Goal: Complete application form: Complete application form

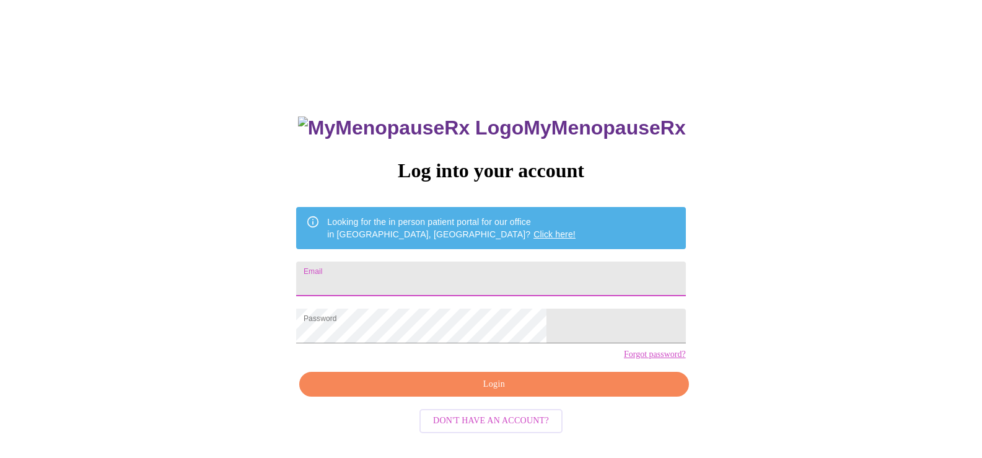
click at [420, 273] on input "Email" at bounding box center [490, 278] width 389 height 35
type input "[EMAIL_ADDRESS][DOMAIN_NAME]"
click at [519, 397] on button "Login" at bounding box center [493, 384] width 389 height 25
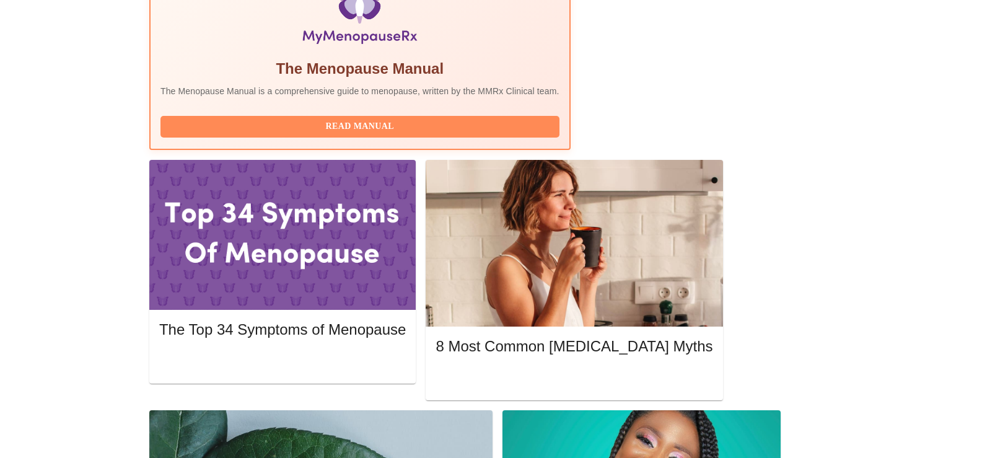
scroll to position [449, 0]
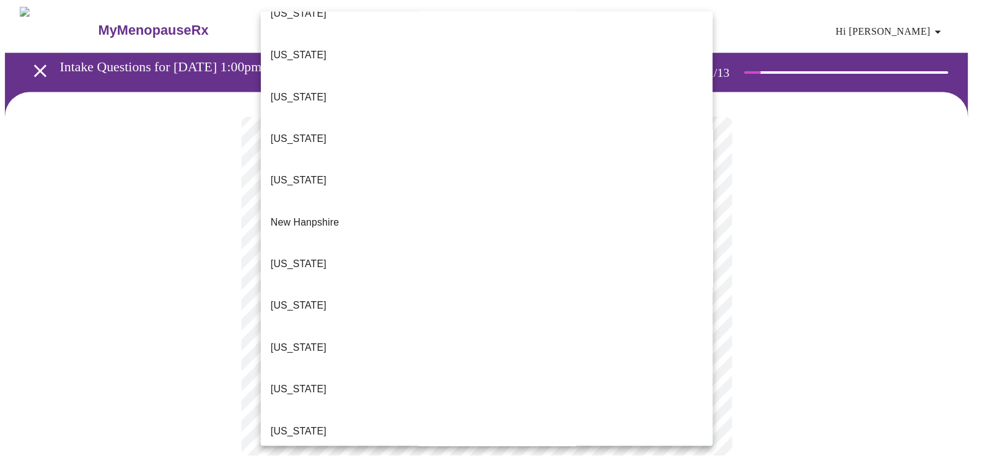
scroll to position [1053, 0]
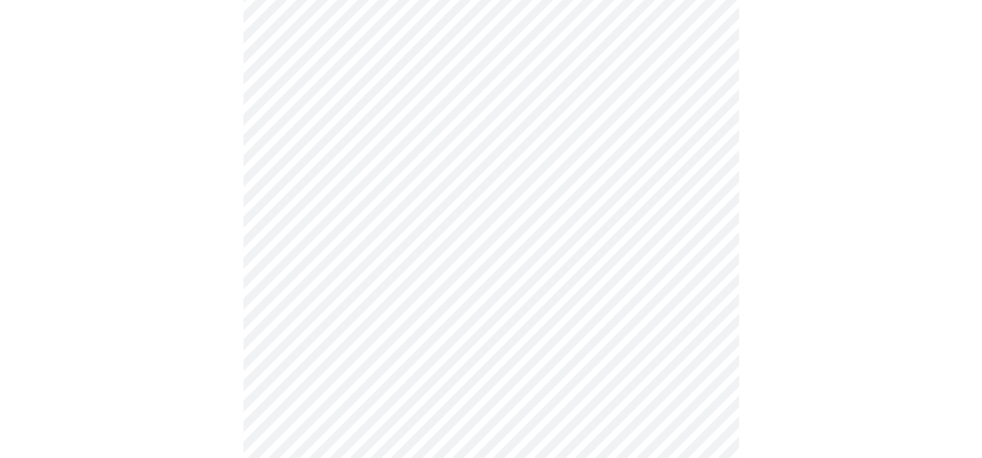
scroll to position [248, 0]
click at [375, 118] on body "MyMenopauseRx Appointments Messaging Labs Uploads Medications Community Refer a…" at bounding box center [491, 319] width 972 height 1125
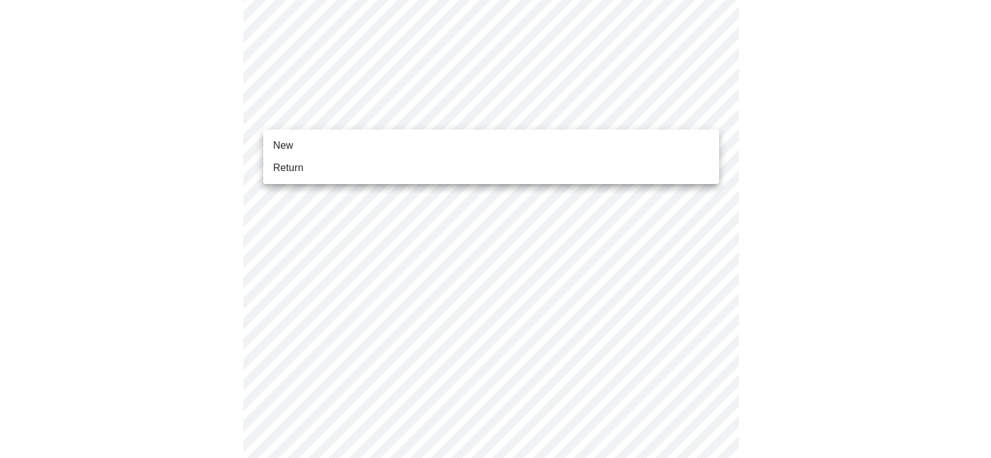
click at [302, 167] on span "Return" at bounding box center [288, 167] width 30 height 15
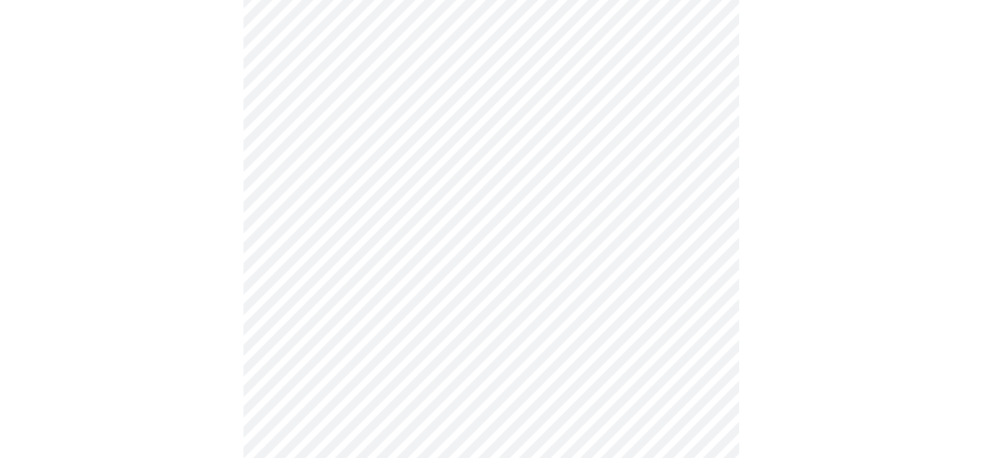
scroll to position [186, 0]
click at [362, 176] on body "MyMenopauseRx Appointments Messaging Labs Uploads Medications Community Refer a…" at bounding box center [491, 372] width 972 height 1107
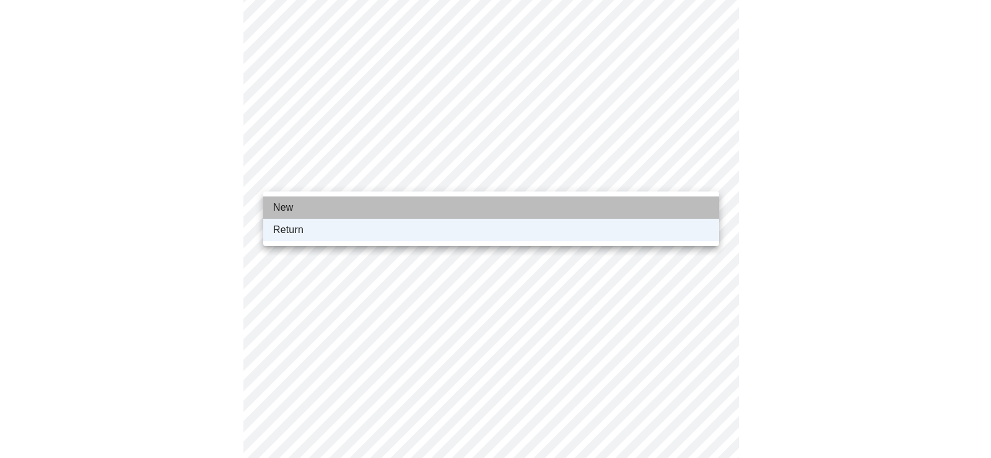
click at [316, 204] on li "New" at bounding box center [491, 207] width 456 height 22
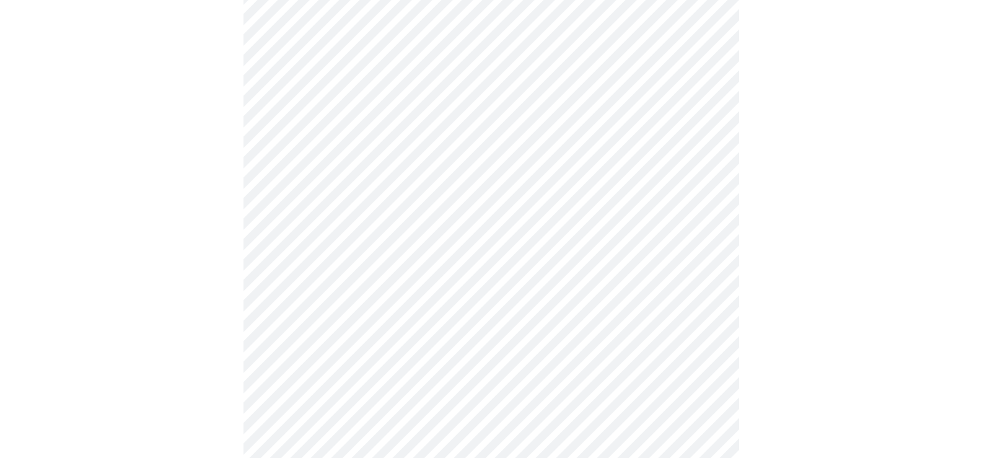
scroll to position [310, 0]
click at [362, 56] on body "MyMenopauseRx Appointments Messaging Labs Uploads Medications Community Refer a…" at bounding box center [491, 248] width 972 height 1107
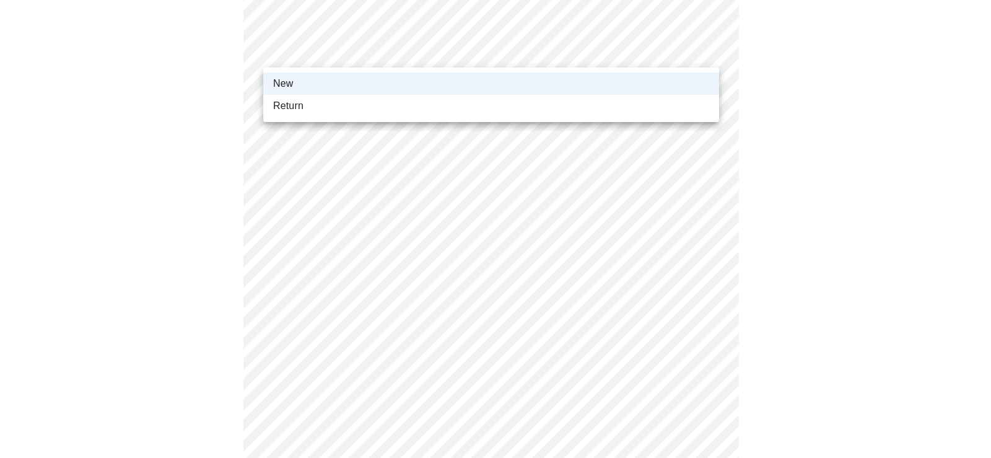
click at [293, 115] on li "Return" at bounding box center [491, 106] width 456 height 22
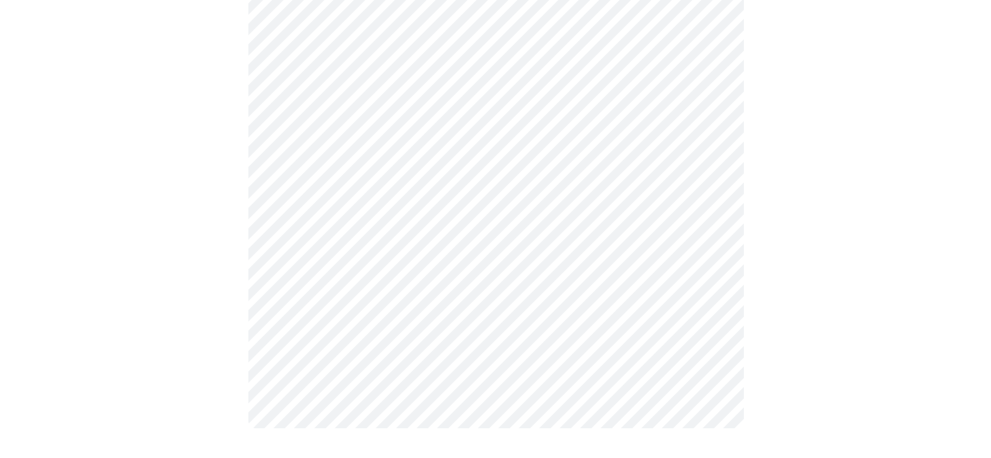
scroll to position [0, 0]
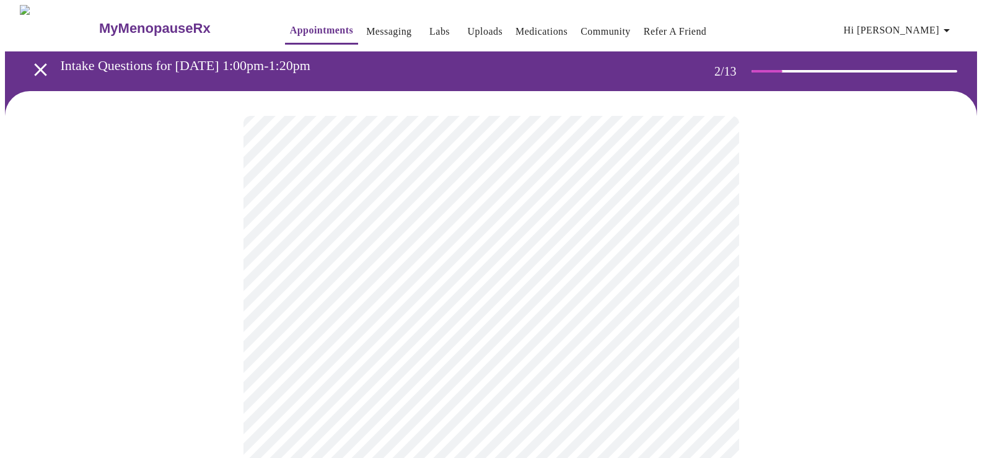
click at [332, 258] on body "MyMenopauseRx Appointments Messaging Labs Uploads Medications Community Refer a…" at bounding box center [491, 377] width 972 height 745
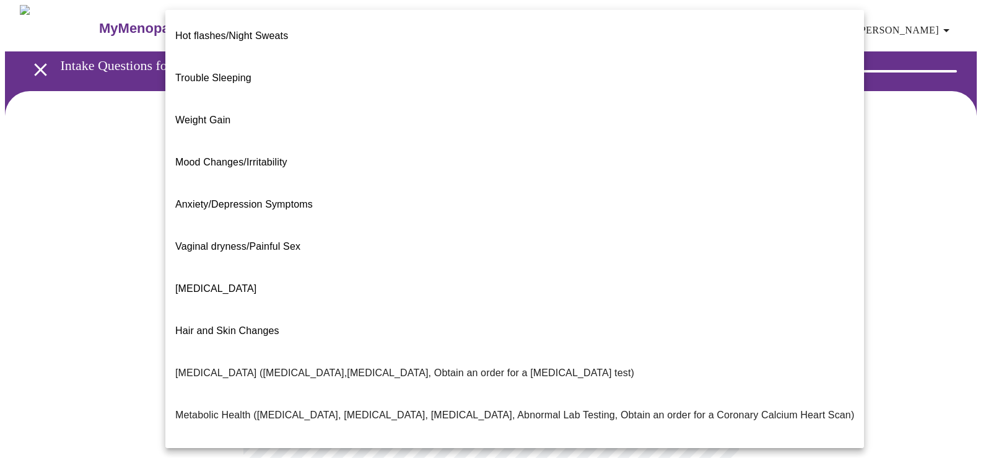
click at [220, 115] on span "Weight Gain" at bounding box center [202, 120] width 55 height 11
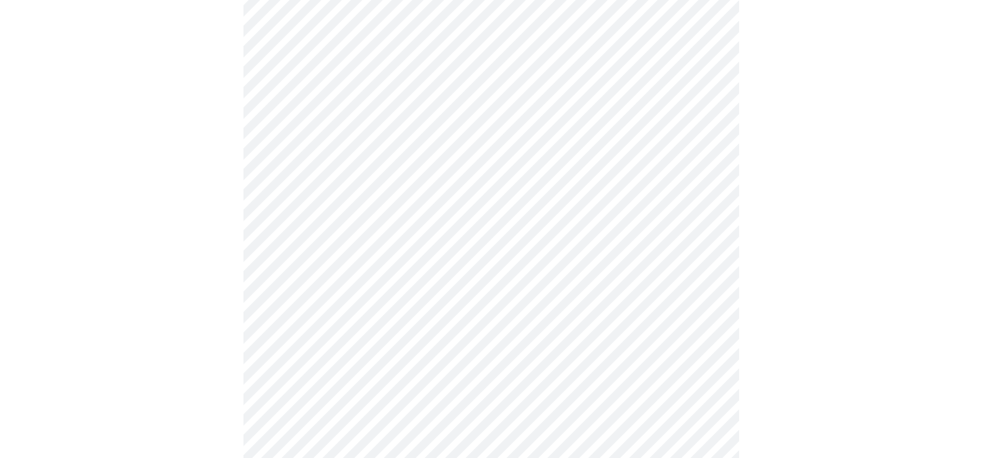
scroll to position [248, 0]
click at [423, 132] on body "MyMenopauseRx Appointments Messaging Labs Uploads Medications Community Refer a…" at bounding box center [491, 125] width 972 height 737
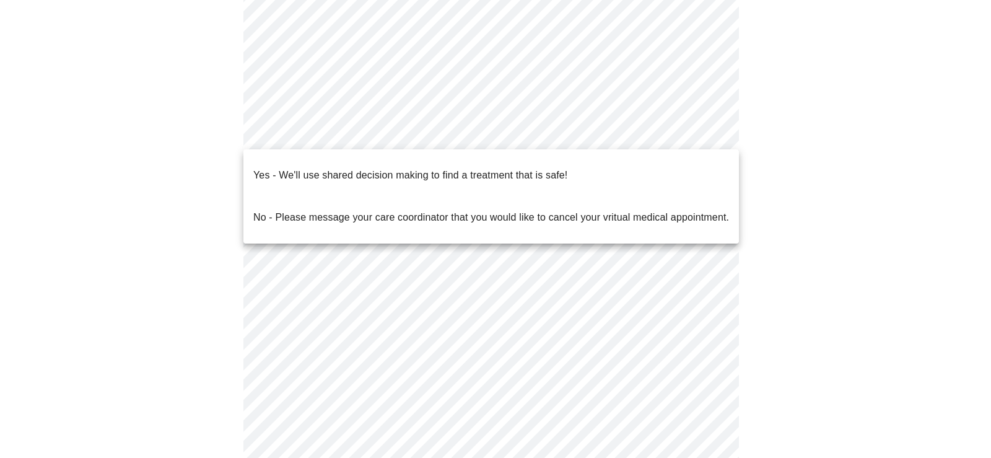
click at [430, 168] on p "Yes - We'll use shared decision making to find a treatment that is safe!" at bounding box center [410, 175] width 314 height 15
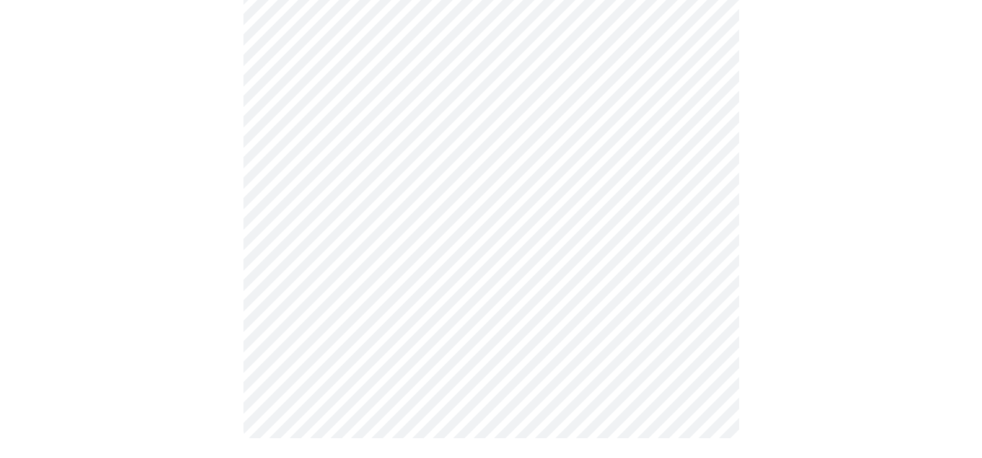
scroll to position [0, 0]
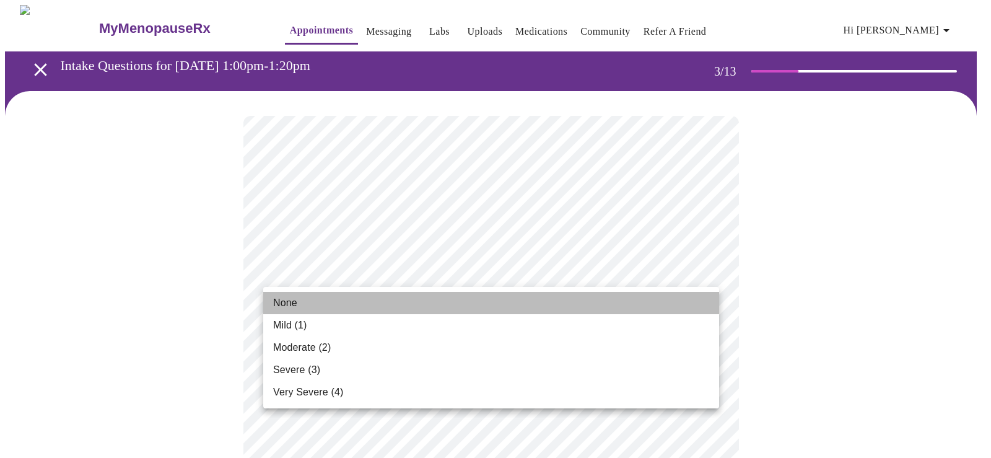
click at [320, 302] on li "None" at bounding box center [491, 303] width 456 height 22
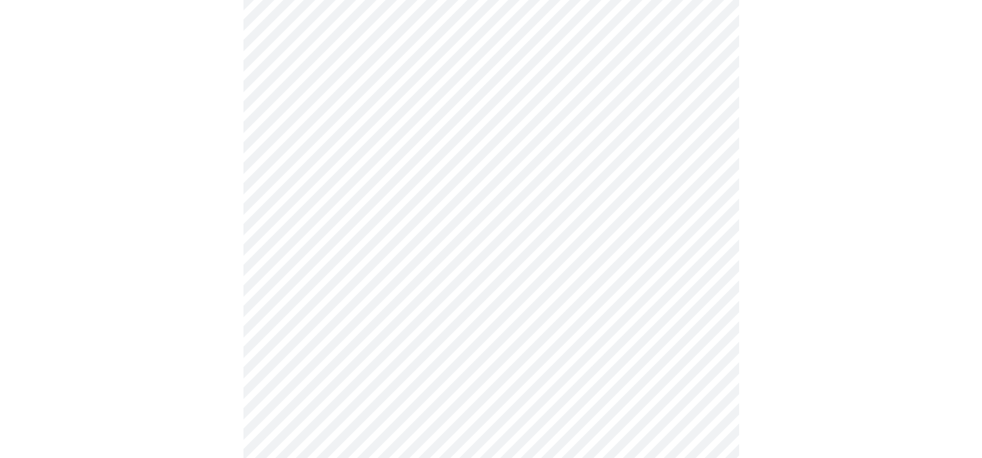
scroll to position [186, 0]
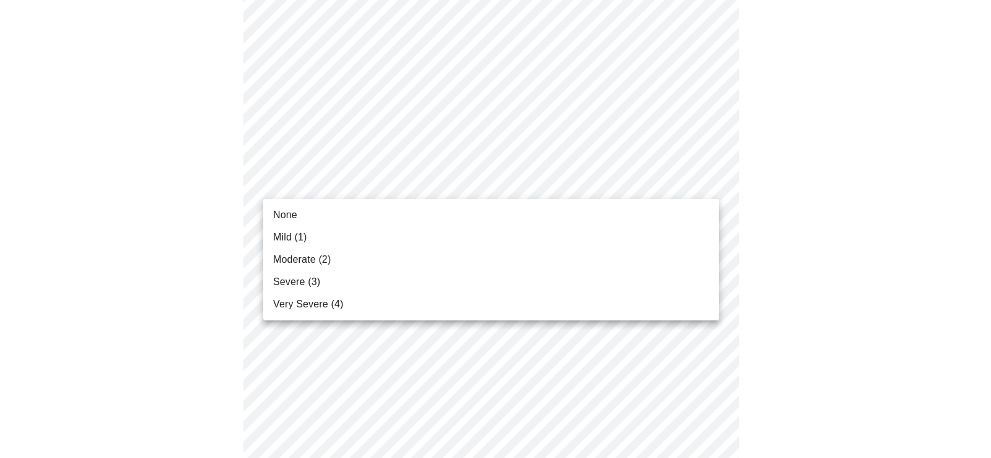
click at [323, 216] on li "None" at bounding box center [491, 215] width 456 height 22
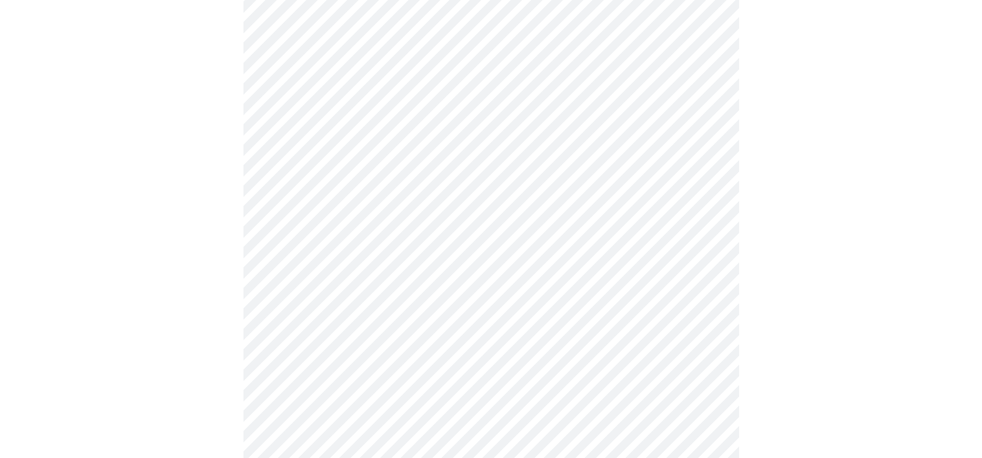
scroll to position [248, 0]
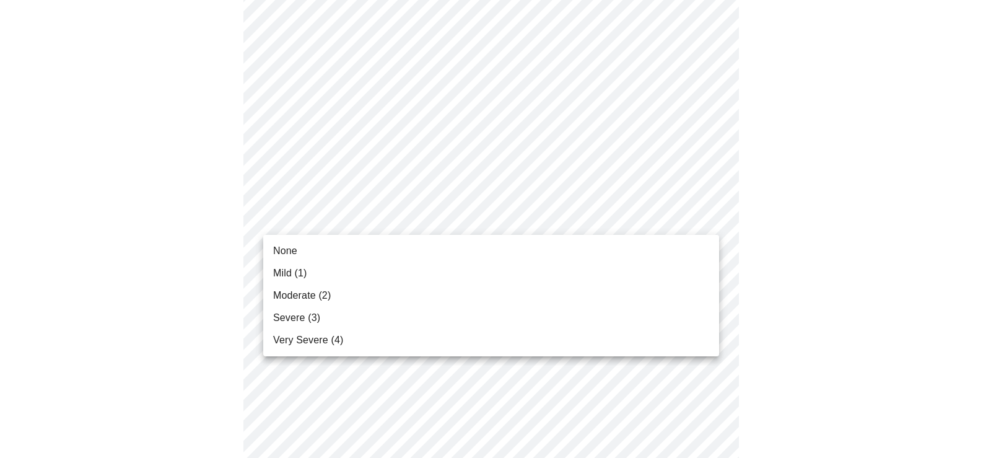
click at [320, 249] on li "None" at bounding box center [491, 251] width 456 height 22
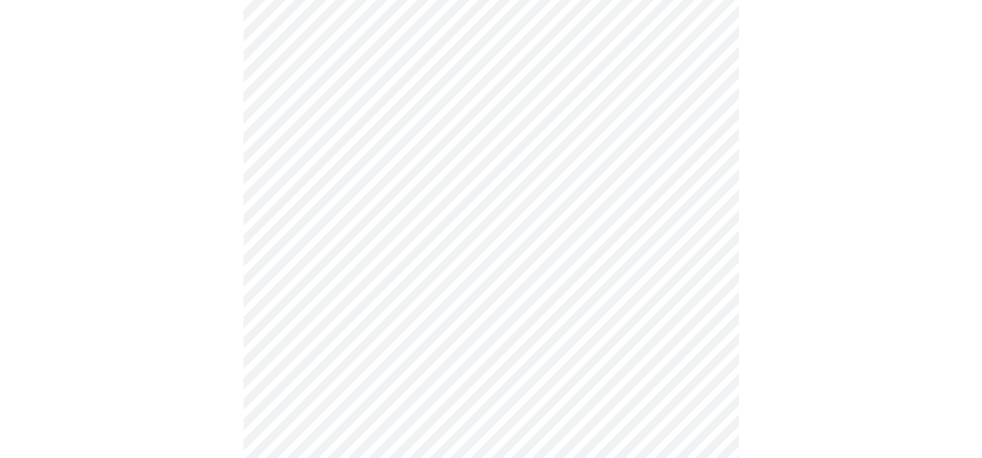
scroll to position [434, 0]
click at [388, 135] on body "MyMenopauseRx Appointments Messaging Labs Uploads Medications Community Refer a…" at bounding box center [491, 369] width 972 height 1596
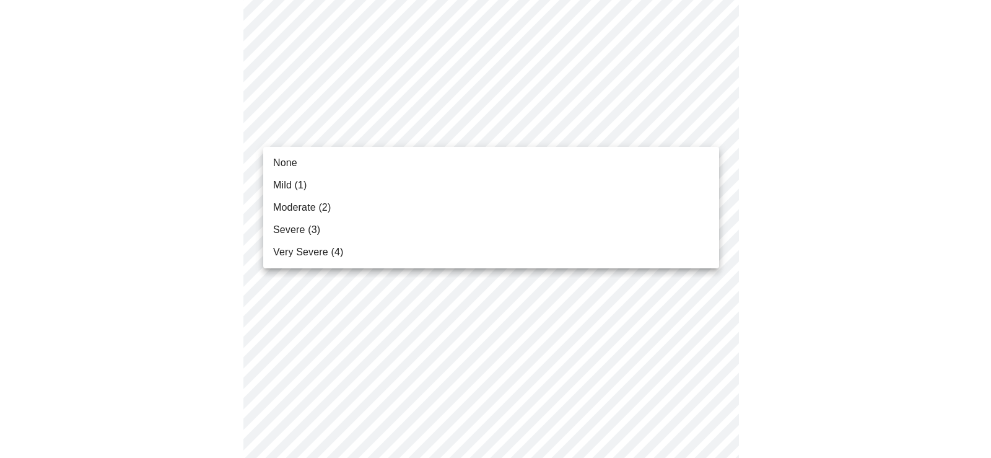
click at [317, 165] on li "None" at bounding box center [491, 163] width 456 height 22
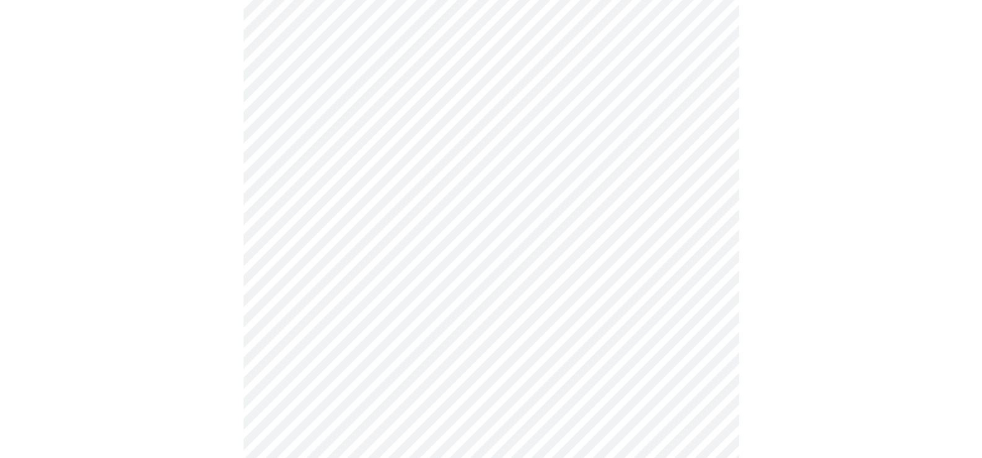
scroll to position [558, 0]
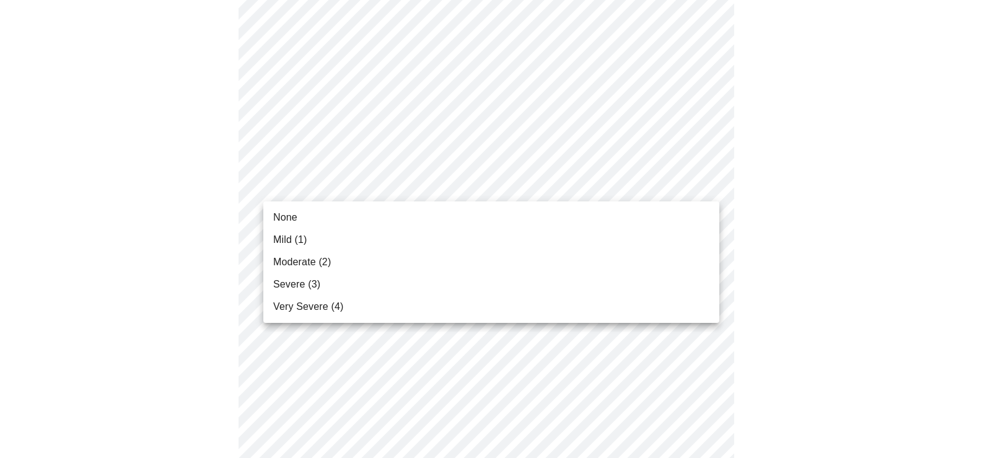
click at [424, 190] on body "MyMenopauseRx Appointments Messaging Labs Uploads Medications Community Refer a…" at bounding box center [491, 236] width 972 height 1579
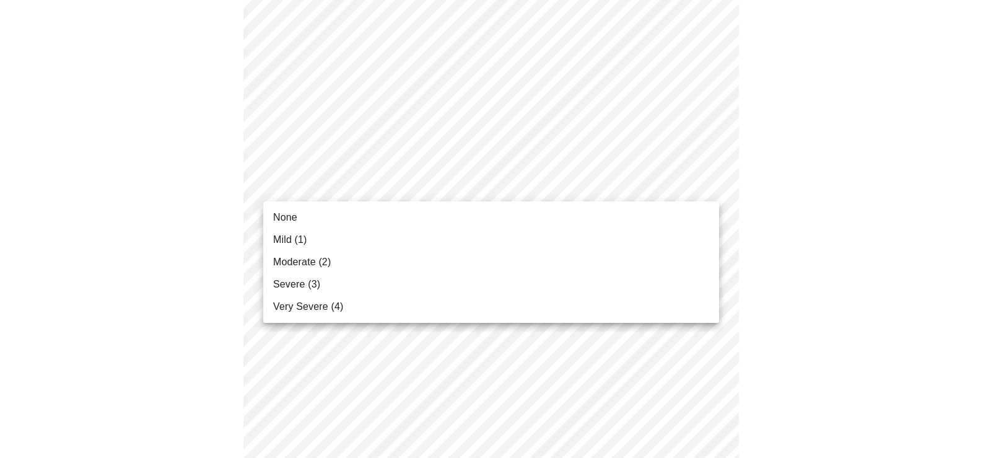
click at [355, 218] on li "None" at bounding box center [491, 217] width 456 height 22
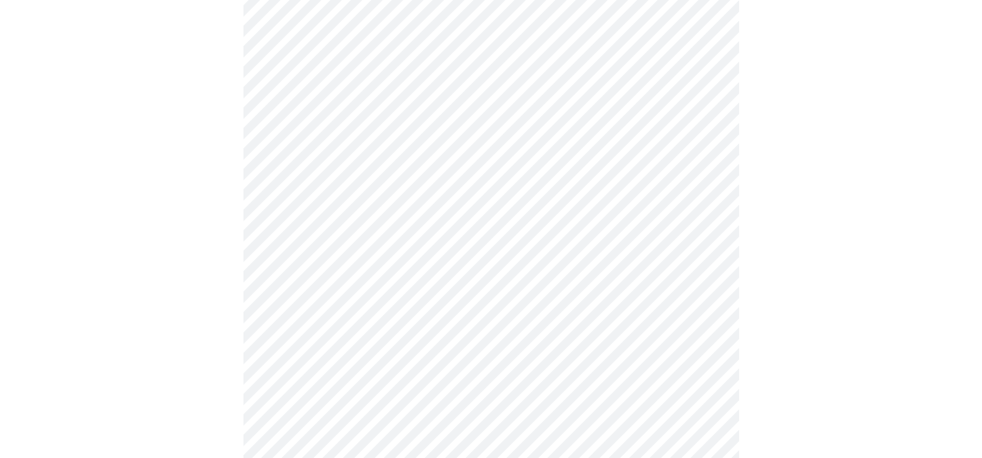
scroll to position [744, 0]
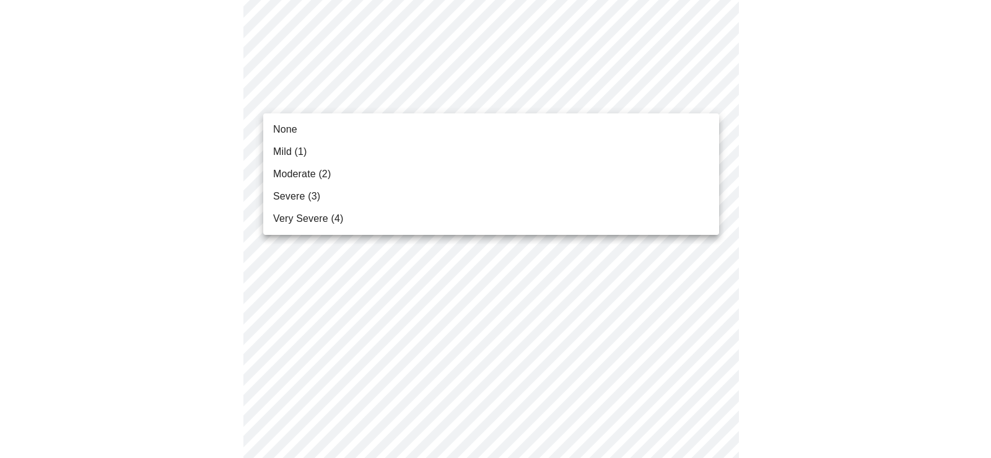
click at [463, 106] on body "MyMenopauseRx Appointments Messaging Labs Uploads Medications Community Refer a…" at bounding box center [495, 41] width 981 height 1561
click at [328, 172] on span "Moderate (2)" at bounding box center [302, 174] width 58 height 15
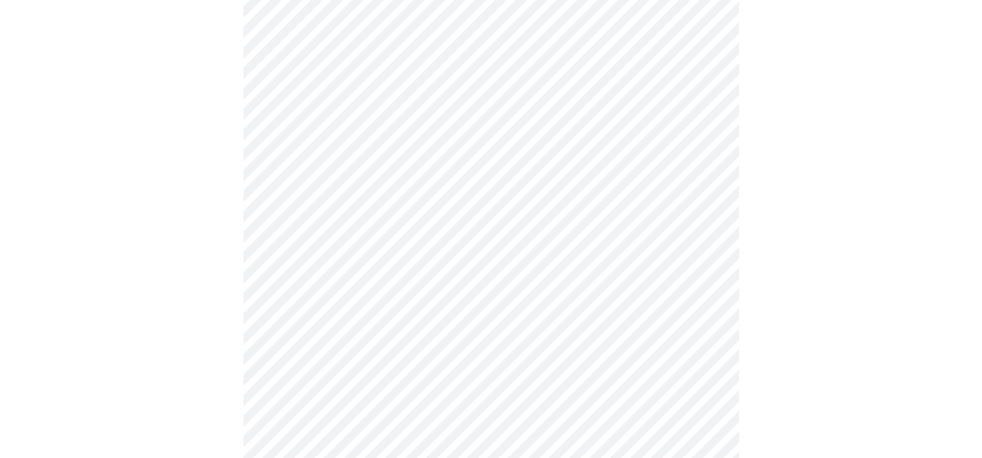
scroll to position [806, 0]
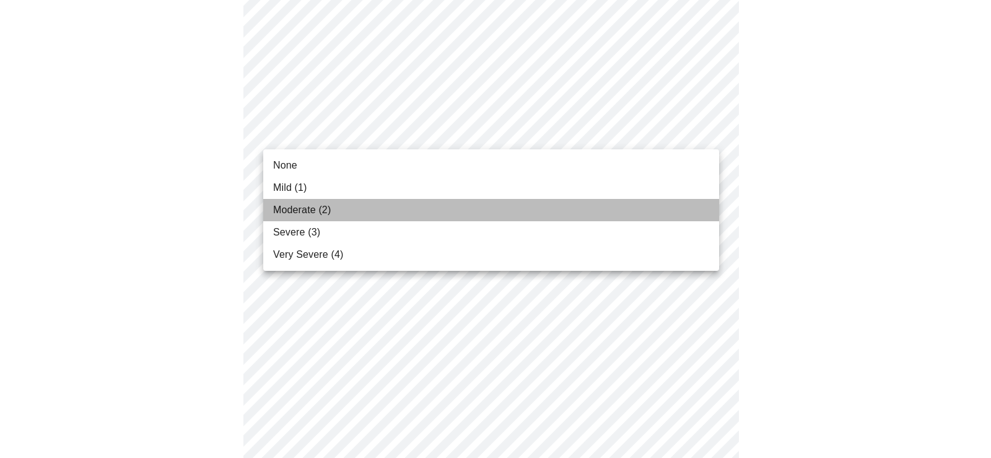
click at [314, 214] on span "Moderate (2)" at bounding box center [302, 210] width 58 height 15
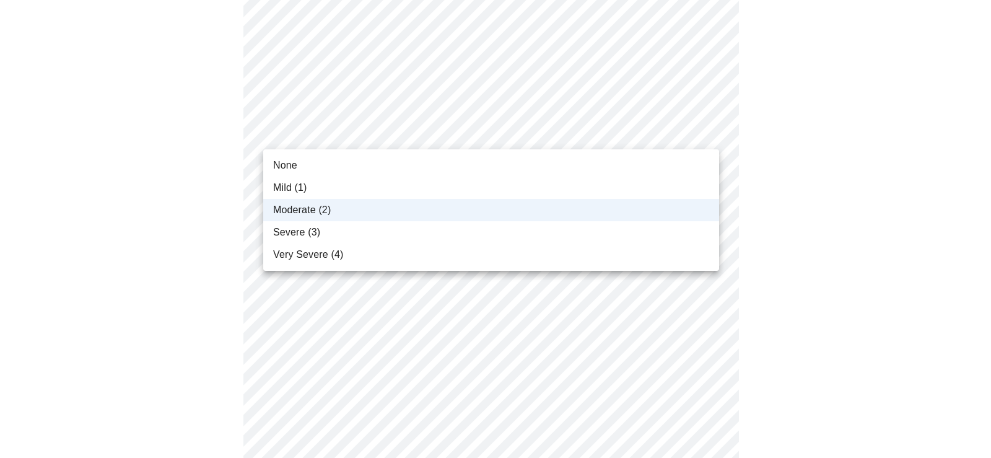
click at [319, 232] on li "Severe (3)" at bounding box center [491, 232] width 456 height 22
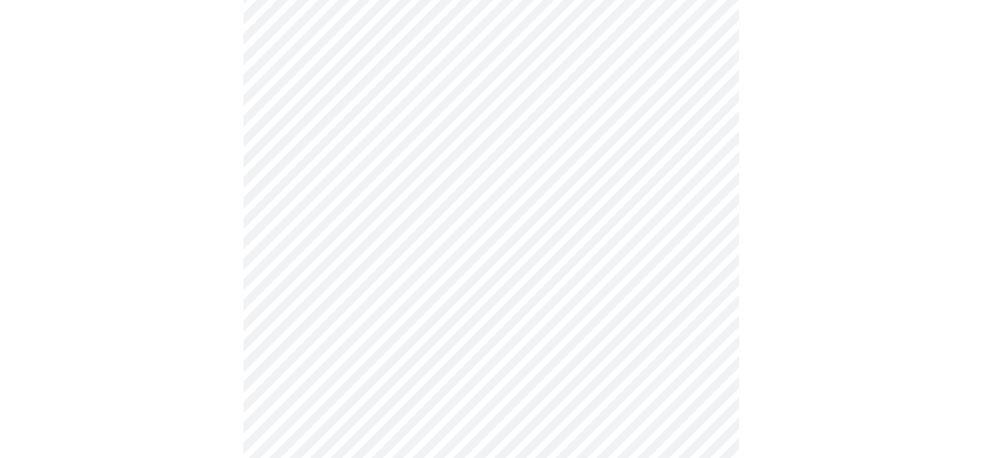
scroll to position [929, 0]
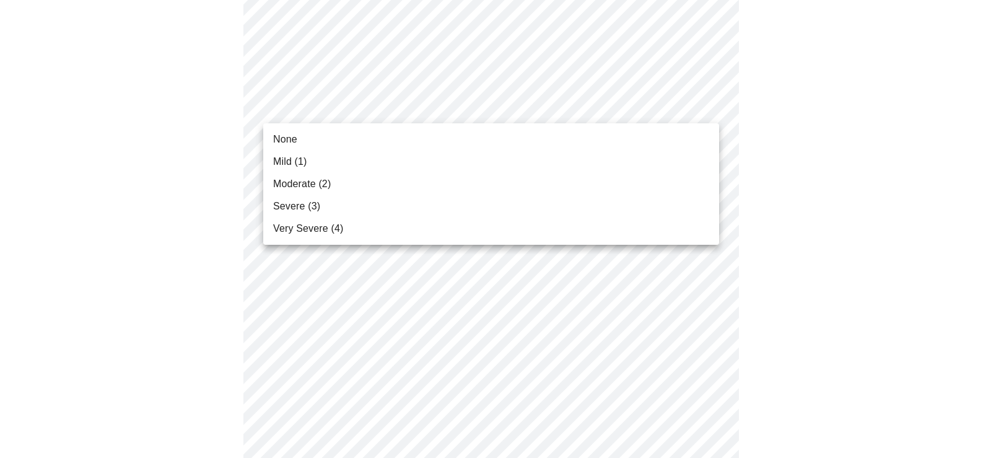
click at [331, 142] on li "None" at bounding box center [491, 139] width 456 height 22
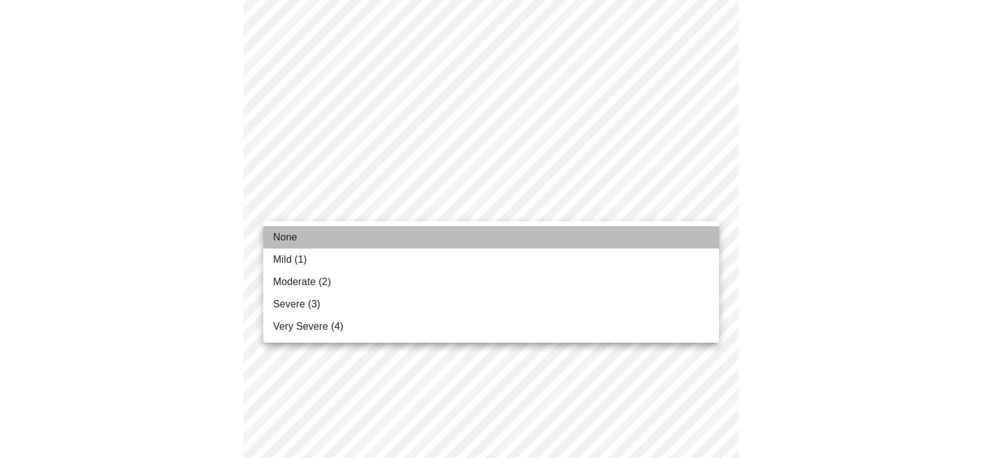
click at [337, 240] on li "None" at bounding box center [491, 237] width 456 height 22
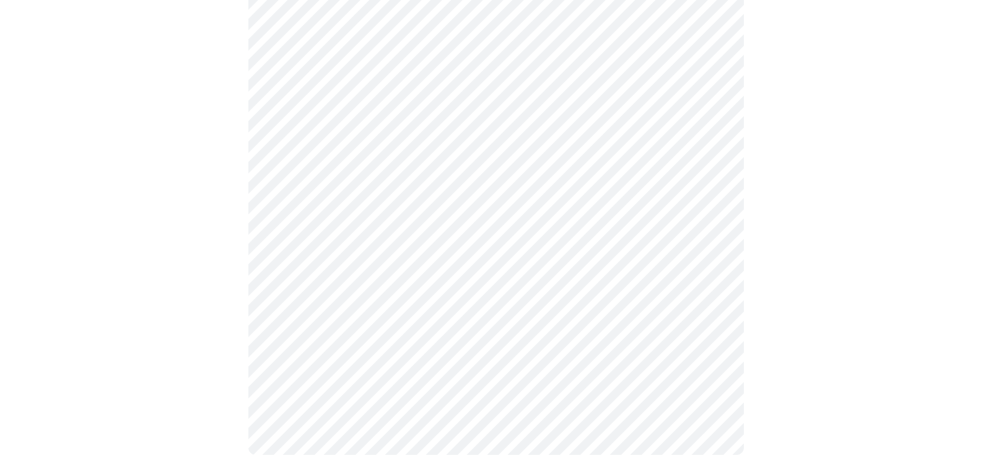
scroll to position [1034, 0]
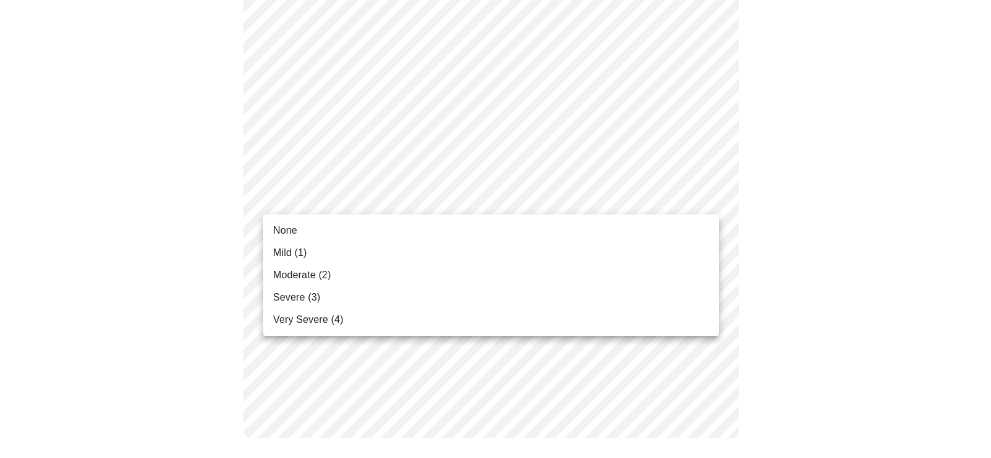
click at [340, 247] on li "Mild (1)" at bounding box center [491, 253] width 456 height 22
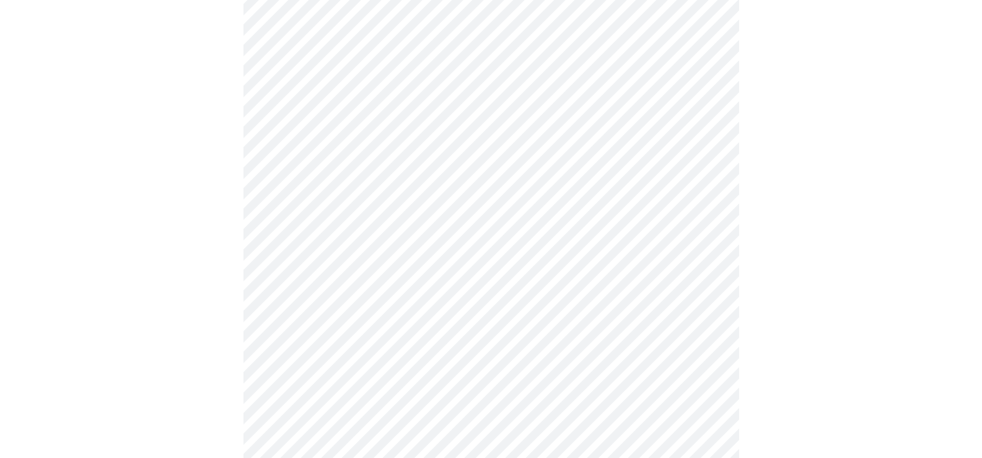
scroll to position [335, 0]
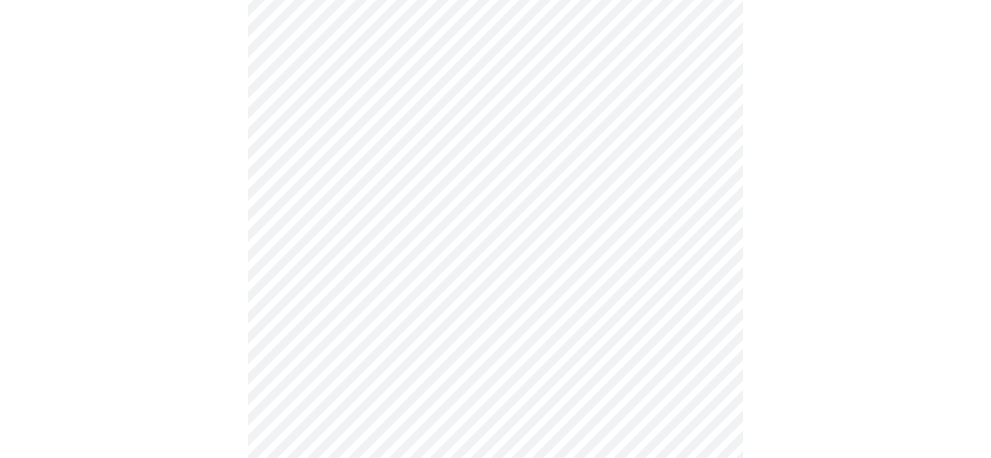
click at [378, 318] on body "MyMenopauseRx Appointments Messaging Labs Uploads Medications Community Refer a…" at bounding box center [495, 407] width 981 height 1475
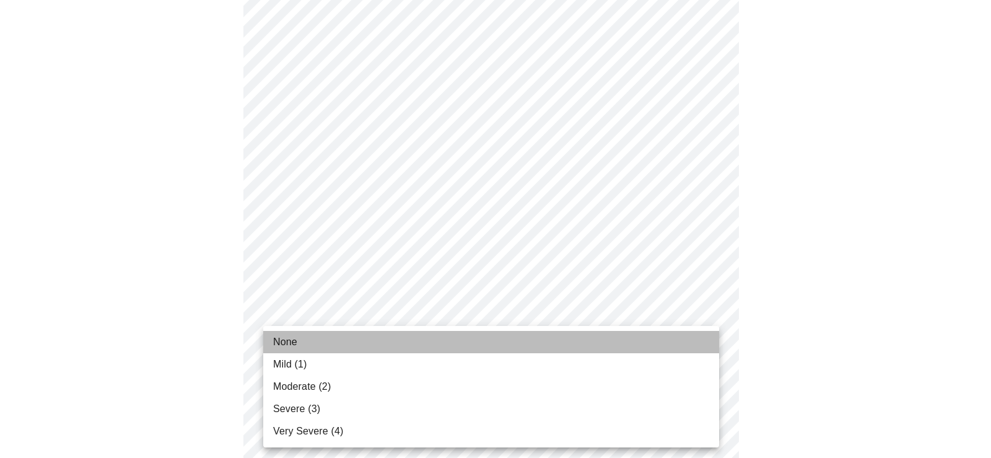
drag, startPoint x: 312, startPoint y: 345, endPoint x: 710, endPoint y: 335, distance: 397.9
click at [313, 345] on li "None" at bounding box center [491, 342] width 456 height 22
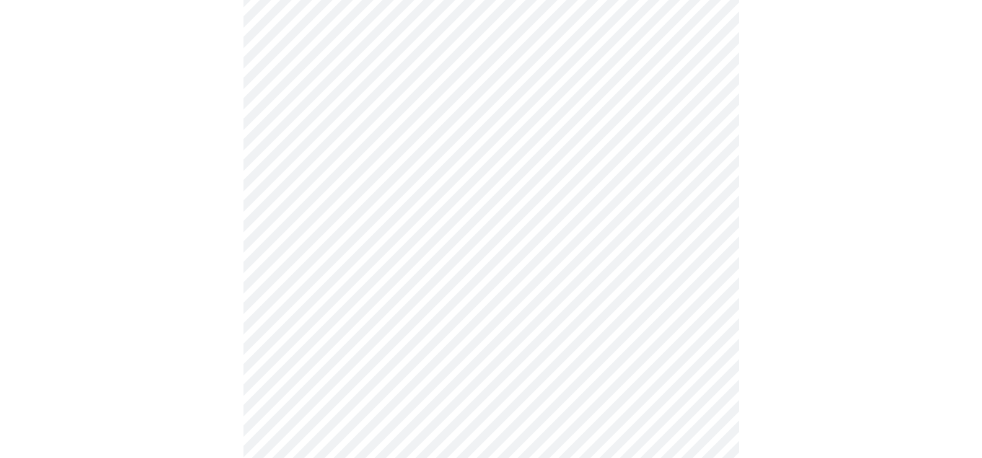
scroll to position [620, 0]
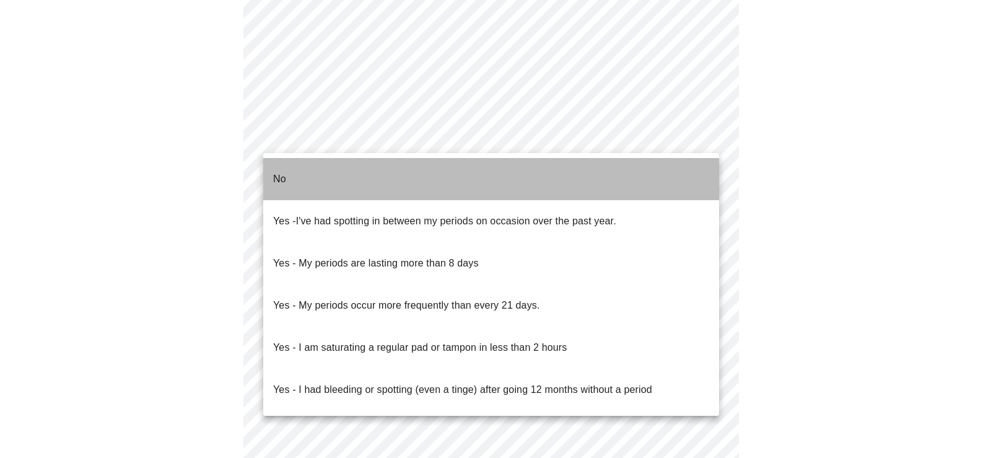
click at [369, 172] on li "No" at bounding box center [491, 179] width 456 height 42
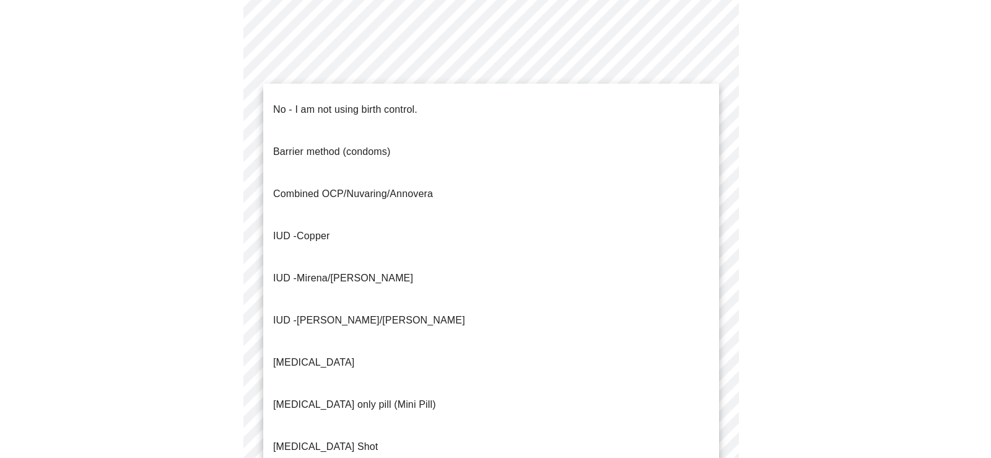
click at [329, 219] on span "IUD - Copper" at bounding box center [301, 236] width 56 height 35
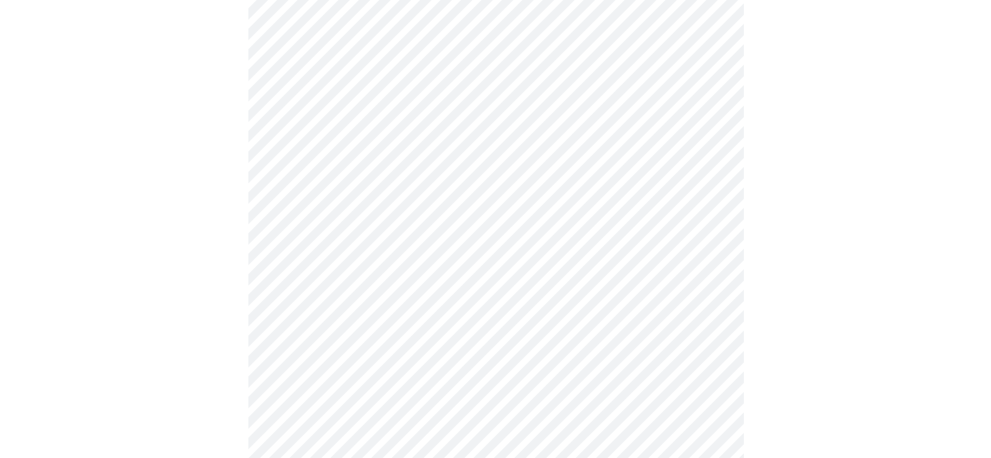
scroll to position [744, 0]
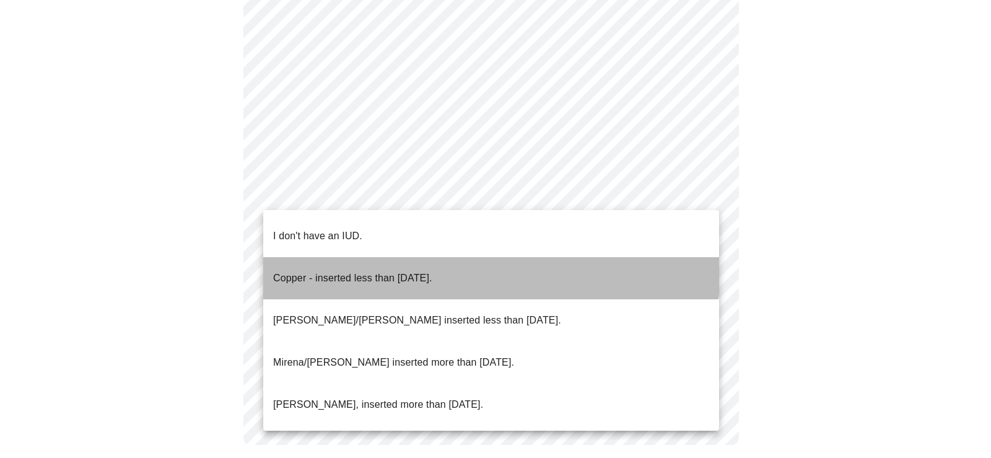
click at [403, 271] on p "Copper - inserted less than [DATE]." at bounding box center [352, 278] width 159 height 15
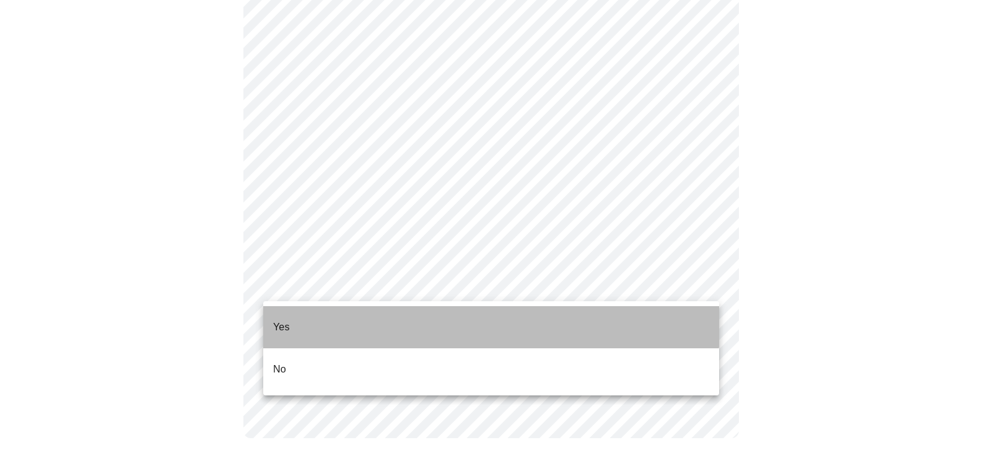
click at [334, 315] on li "Yes" at bounding box center [491, 327] width 456 height 42
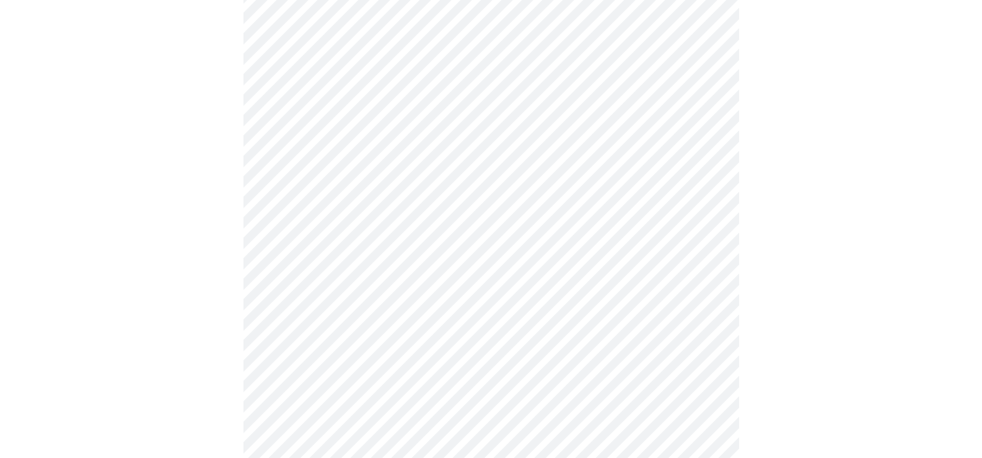
scroll to position [186, 0]
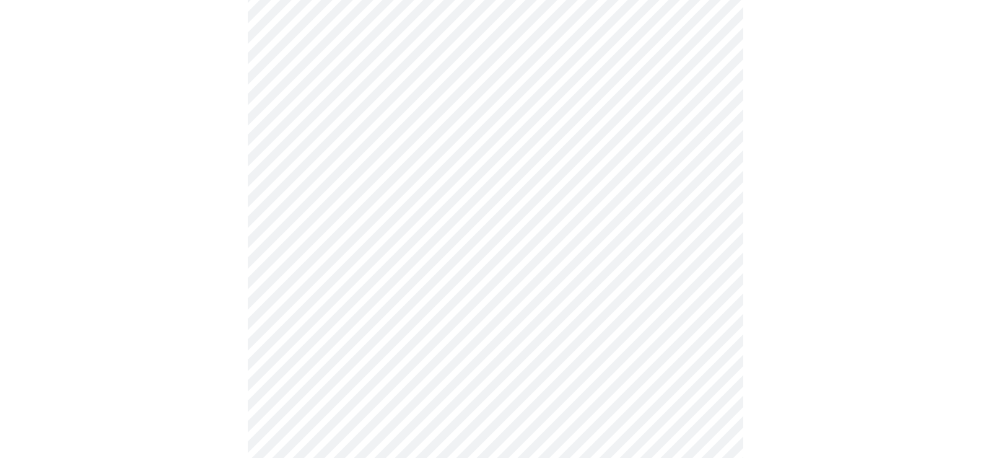
click at [694, 142] on body "MyMenopauseRx Appointments Messaging Labs Uploads Medications Community Refer a…" at bounding box center [495, 273] width 981 height 909
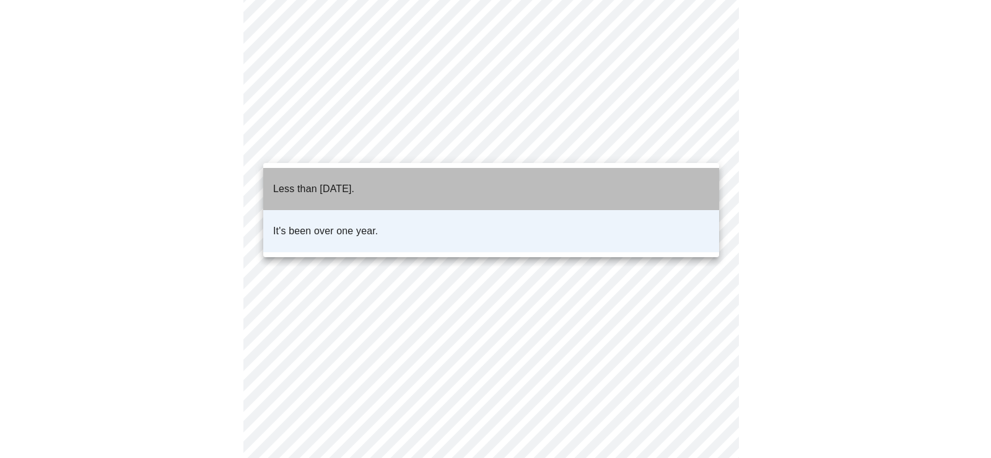
click at [332, 185] on p "Less than [DATE]." at bounding box center [313, 189] width 81 height 15
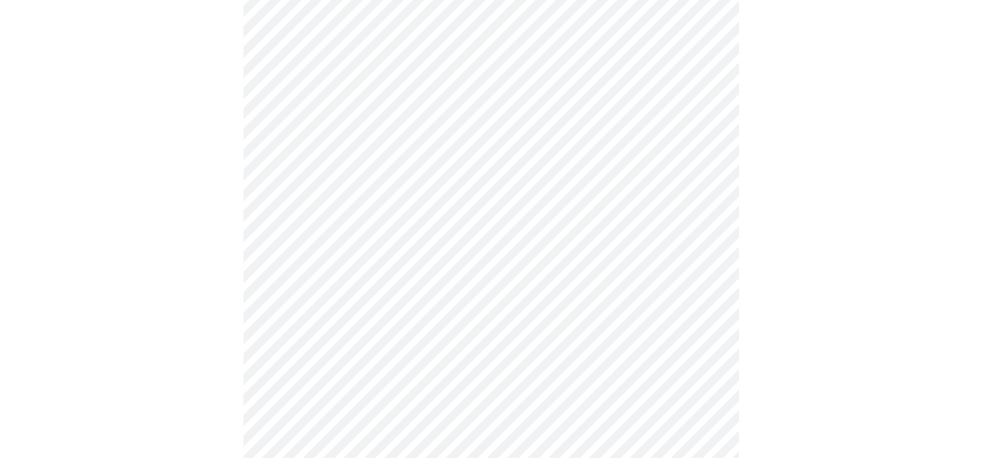
scroll to position [3284, 0]
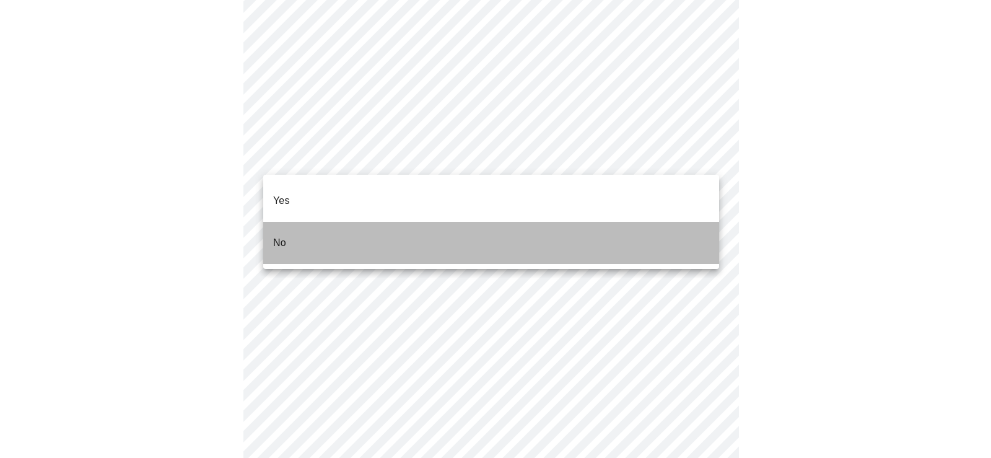
click at [300, 222] on li "No" at bounding box center [491, 243] width 456 height 42
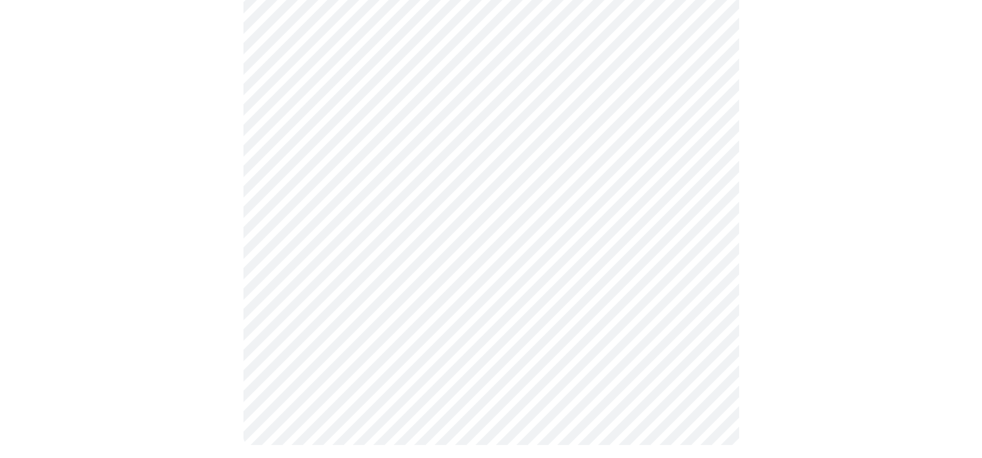
scroll to position [612, 0]
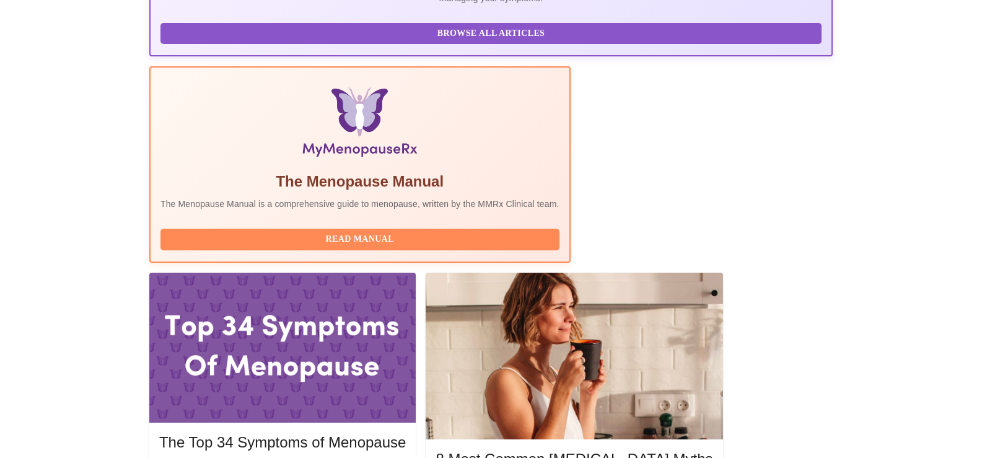
scroll to position [372, 0]
